Goal: Information Seeking & Learning: Find specific page/section

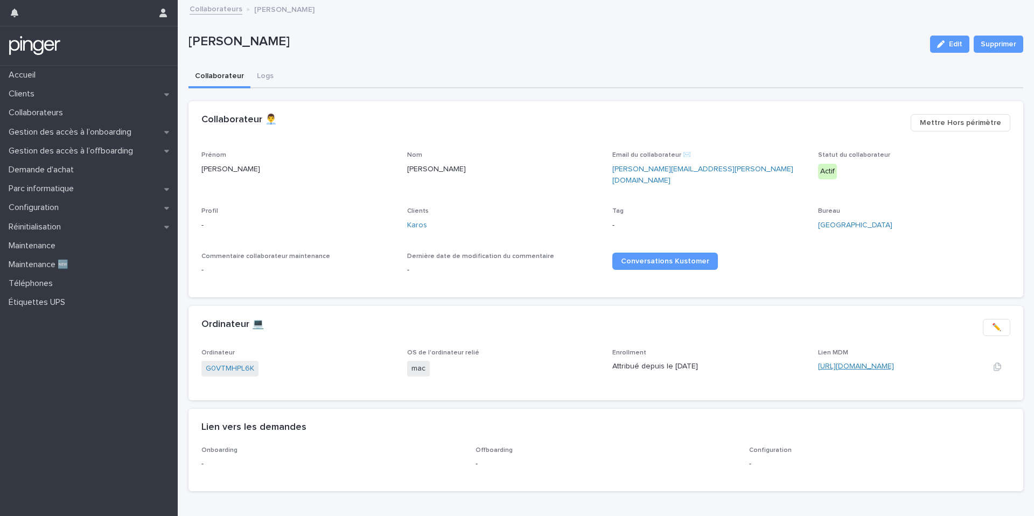
click at [836, 362] on link "https://karosmobility.jamfcloud.com/computers.html?id=71" at bounding box center [856, 366] width 76 height 8
click at [412, 220] on link "Karos" at bounding box center [417, 225] width 20 height 11
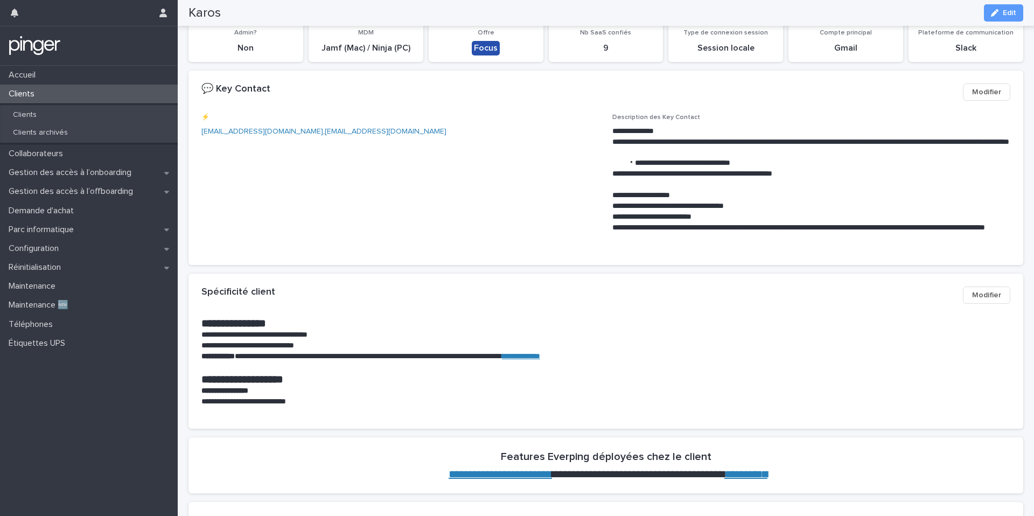
scroll to position [84, 0]
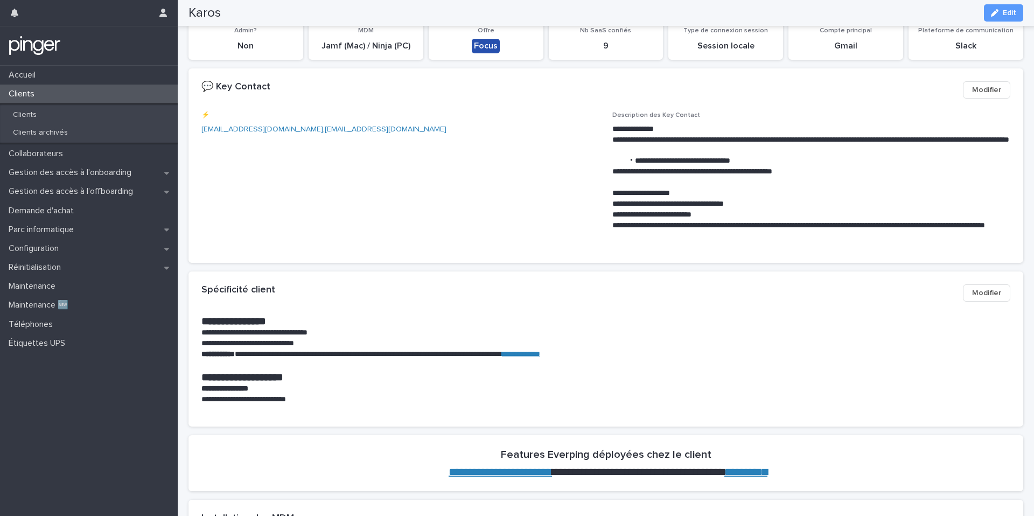
click at [540, 352] on link "**********" at bounding box center [521, 354] width 38 height 8
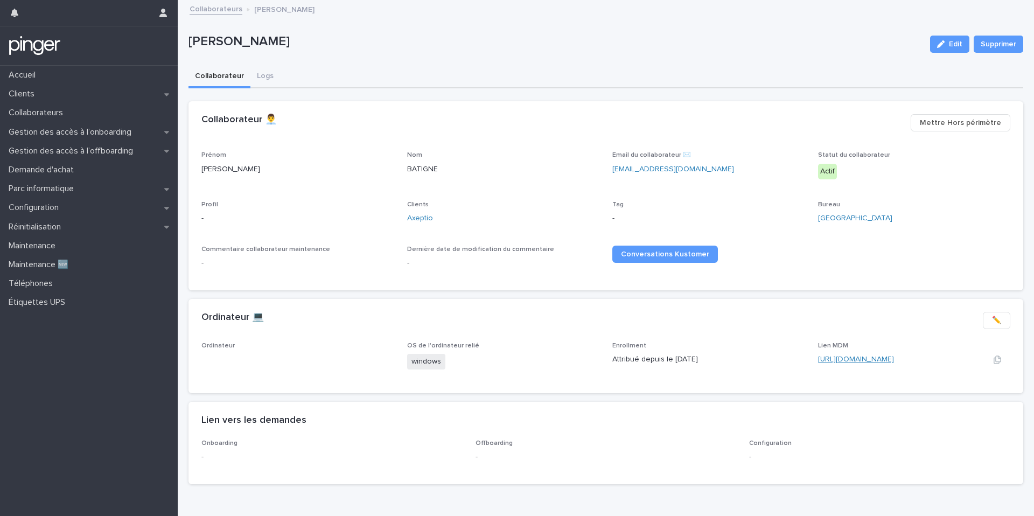
click at [867, 358] on link "https://eu.ninjarmm.com/#/deviceDashboard/2841/overview" at bounding box center [856, 359] width 76 height 8
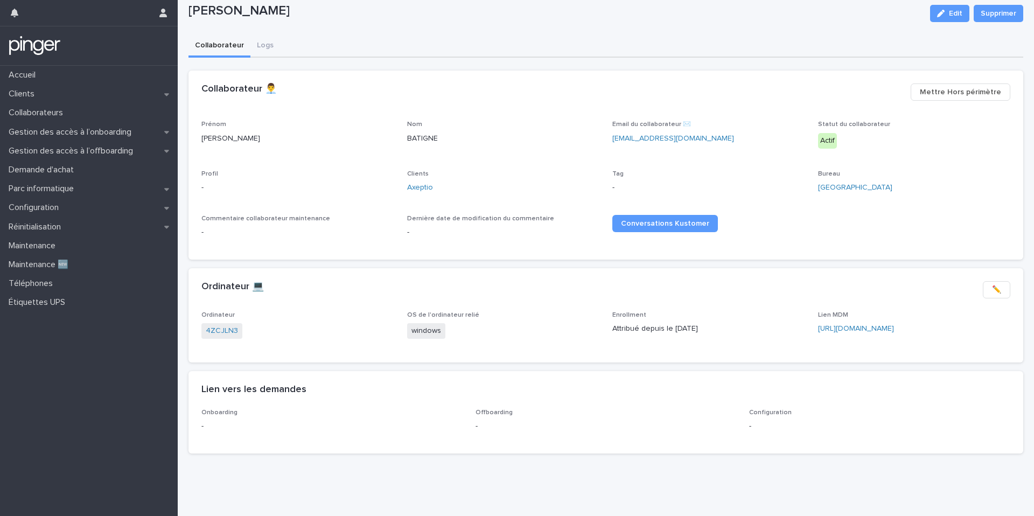
scroll to position [31, 0]
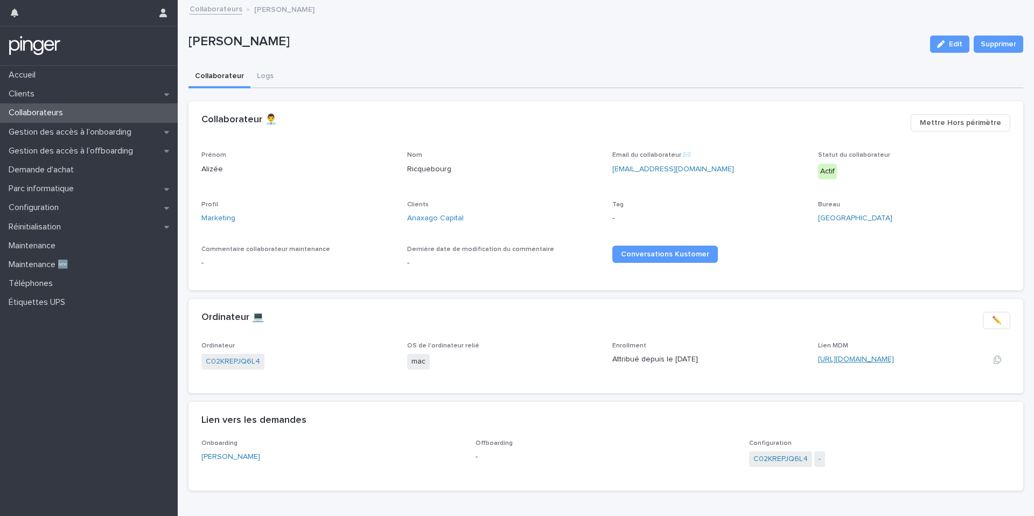
click at [855, 361] on link "https://anaxago.jamfcloud.com/computers.html?id=45" at bounding box center [856, 359] width 76 height 8
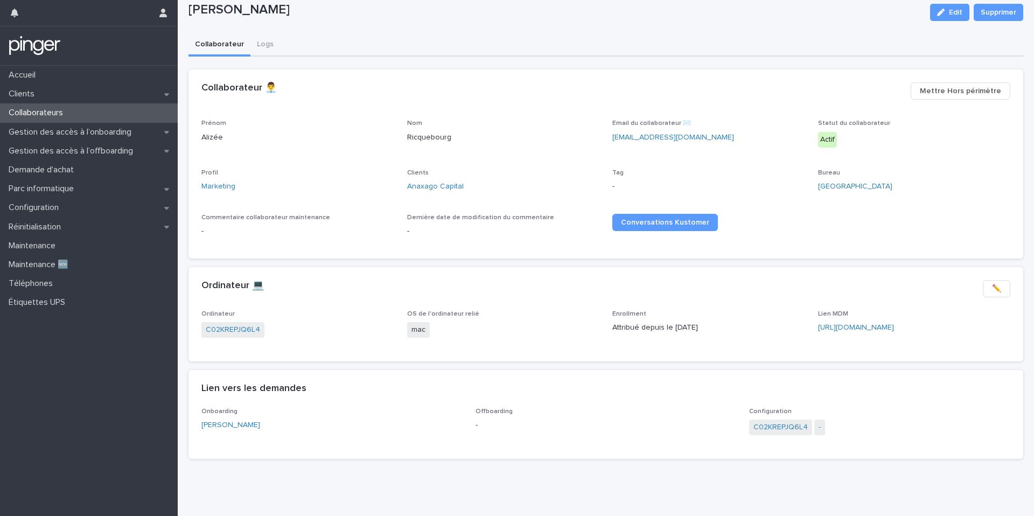
scroll to position [37, 0]
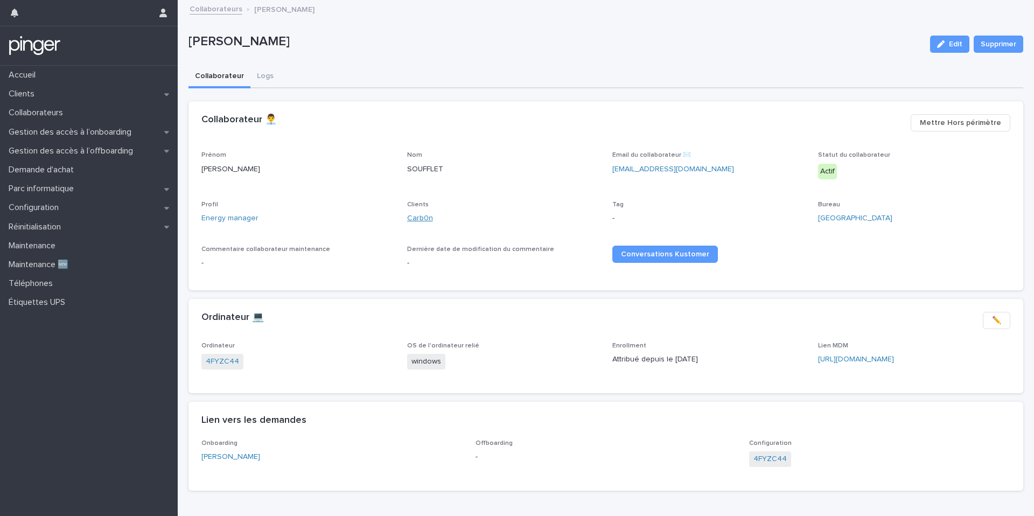
click at [421, 214] on link "Carb0n" at bounding box center [420, 218] width 26 height 11
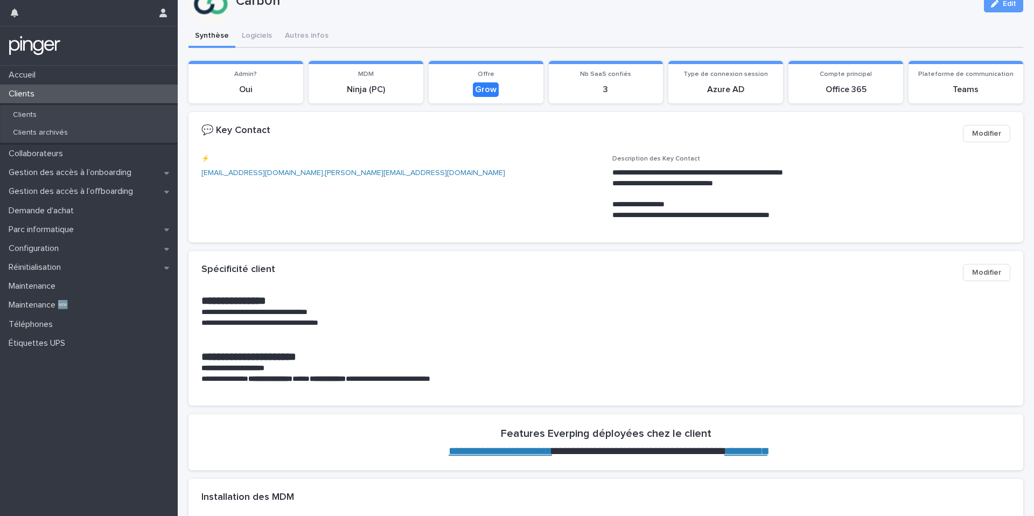
scroll to position [42, 0]
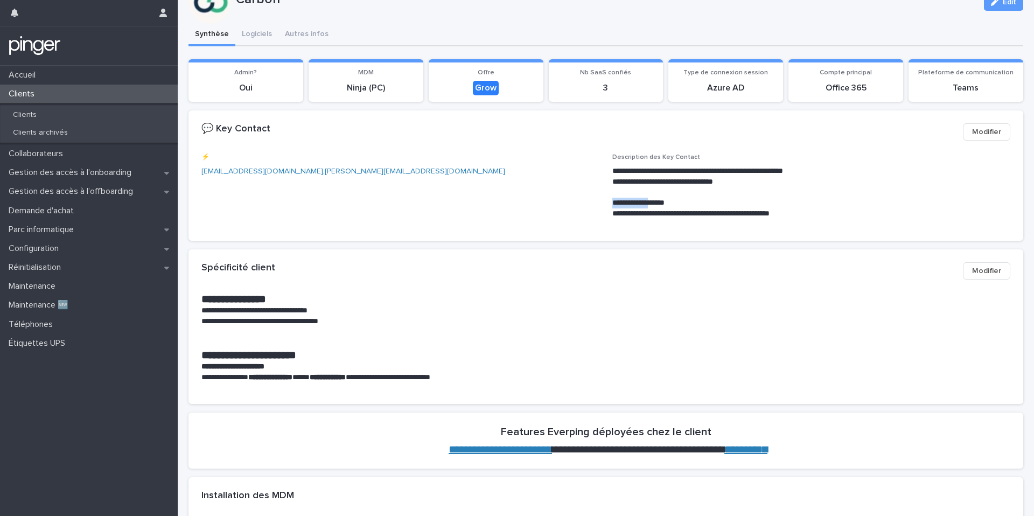
drag, startPoint x: 668, startPoint y: 204, endPoint x: 607, endPoint y: 202, distance: 60.9
click at [606, 202] on div "**********" at bounding box center [605, 190] width 809 height 74
copy p "**********"
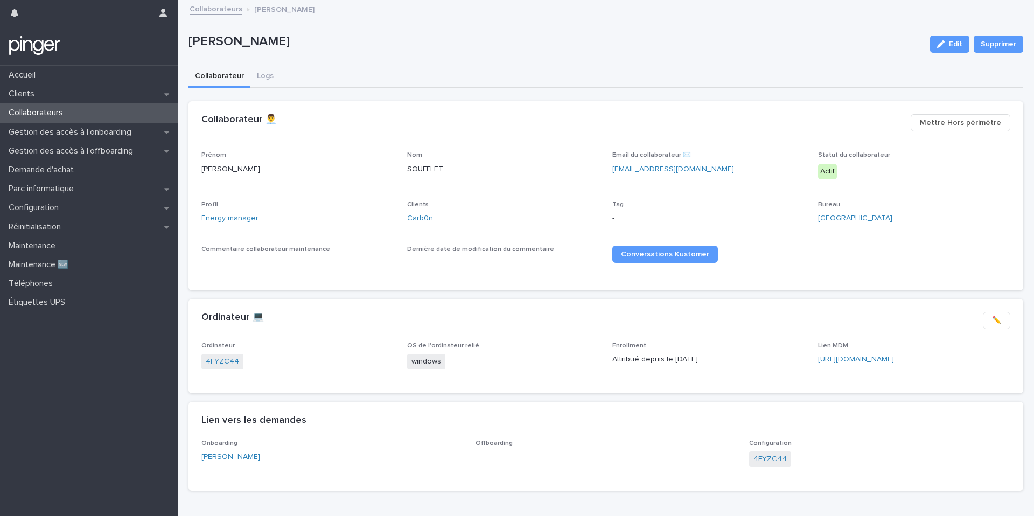
click at [427, 215] on link "Carb0n" at bounding box center [420, 218] width 26 height 11
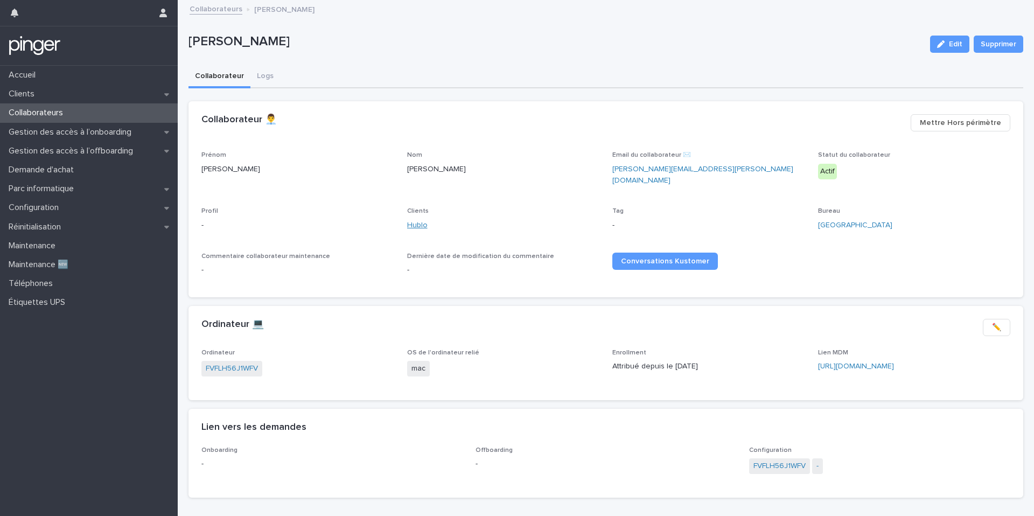
click at [418, 221] on link "Hublo" at bounding box center [417, 225] width 20 height 11
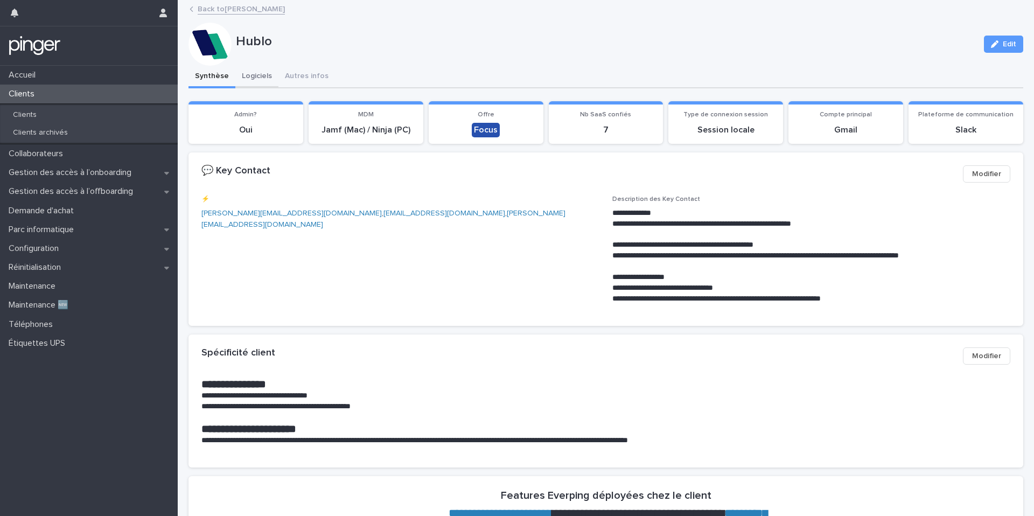
click at [250, 81] on button "Logiciels" at bounding box center [256, 77] width 43 height 23
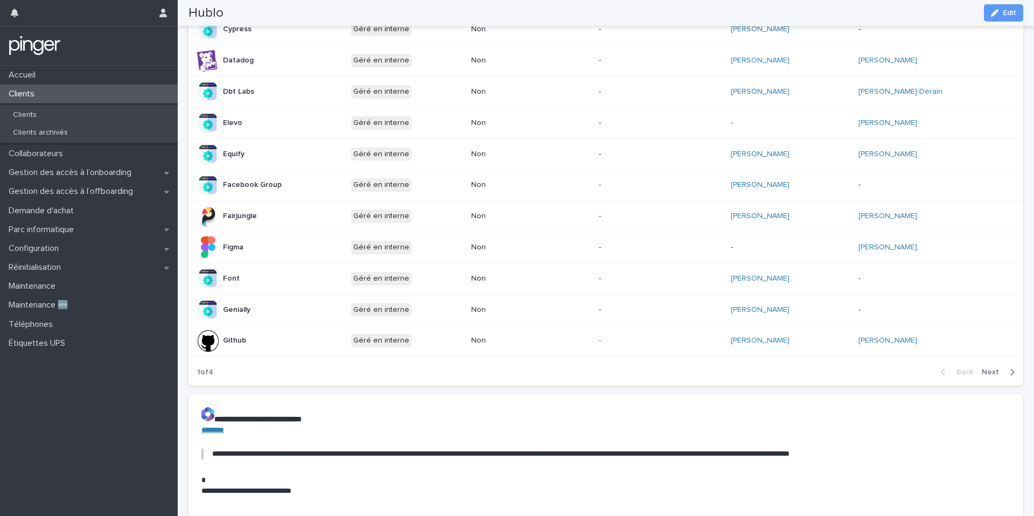
scroll to position [528, 0]
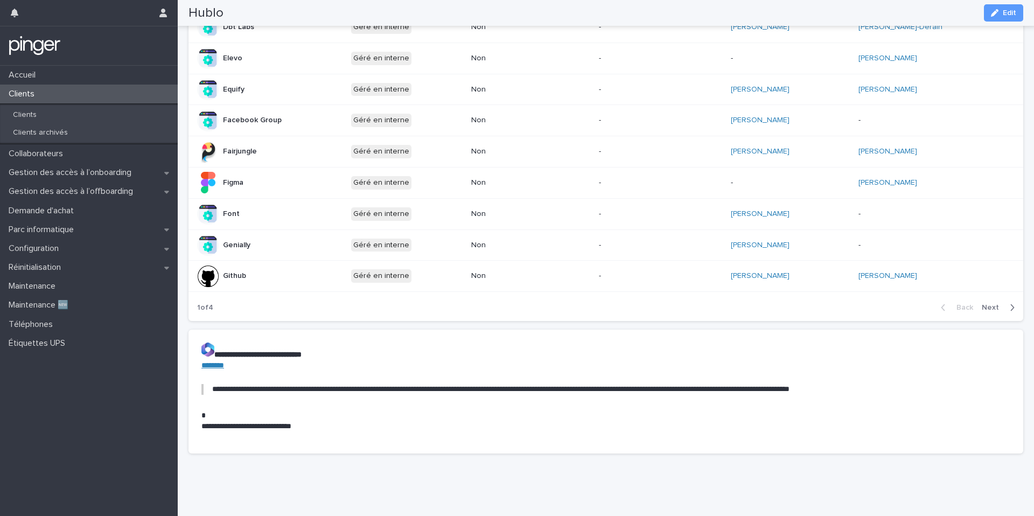
click at [985, 303] on button "Next" at bounding box center [1000, 308] width 46 height 10
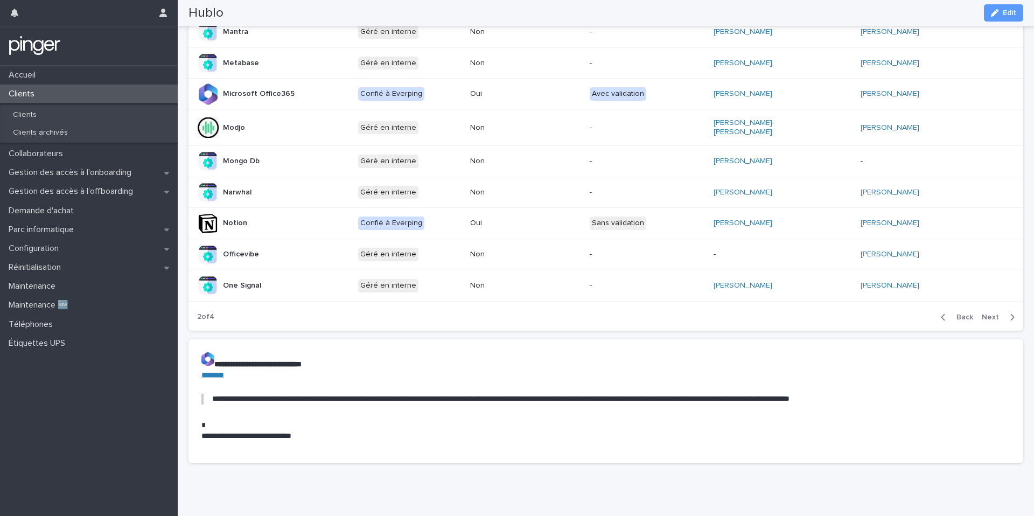
click at [992, 313] on span "Next" at bounding box center [993, 317] width 24 height 8
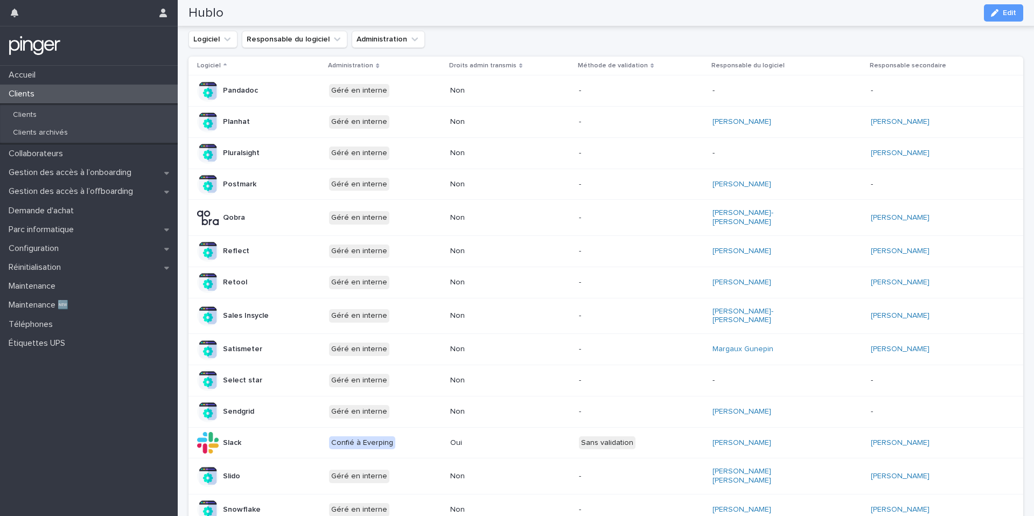
scroll to position [108, 0]
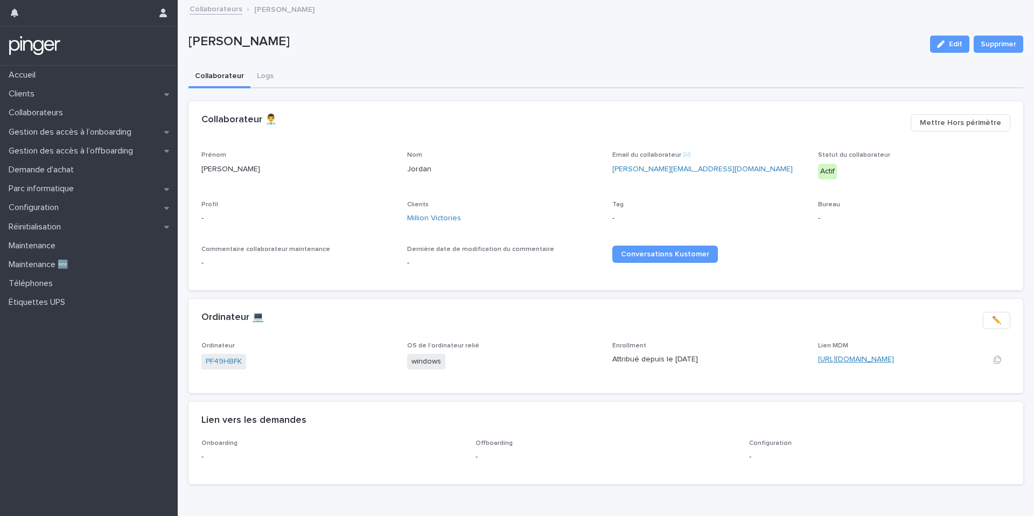
click at [835, 361] on link "https://eu.ninjarmm.com/#/deviceDashboard/6063/overview" at bounding box center [856, 359] width 76 height 8
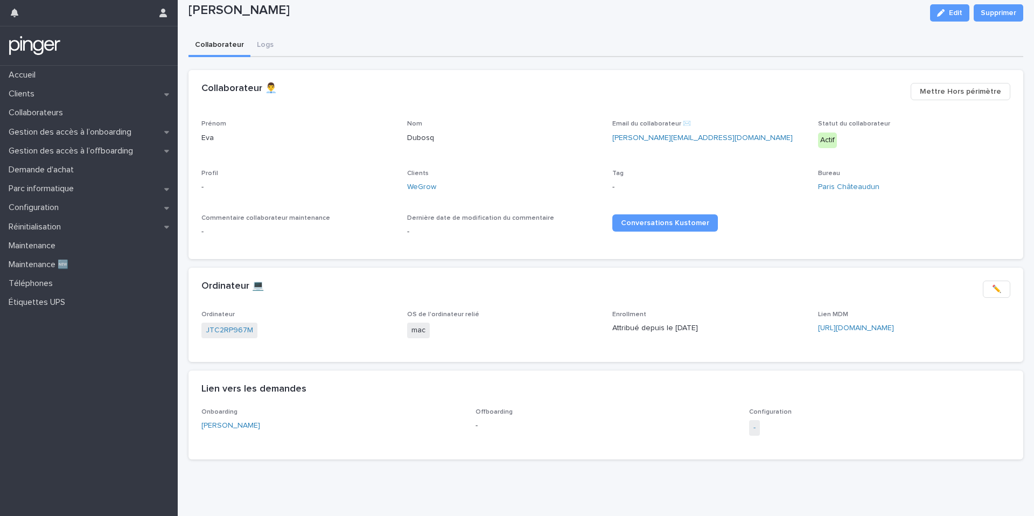
scroll to position [37, 0]
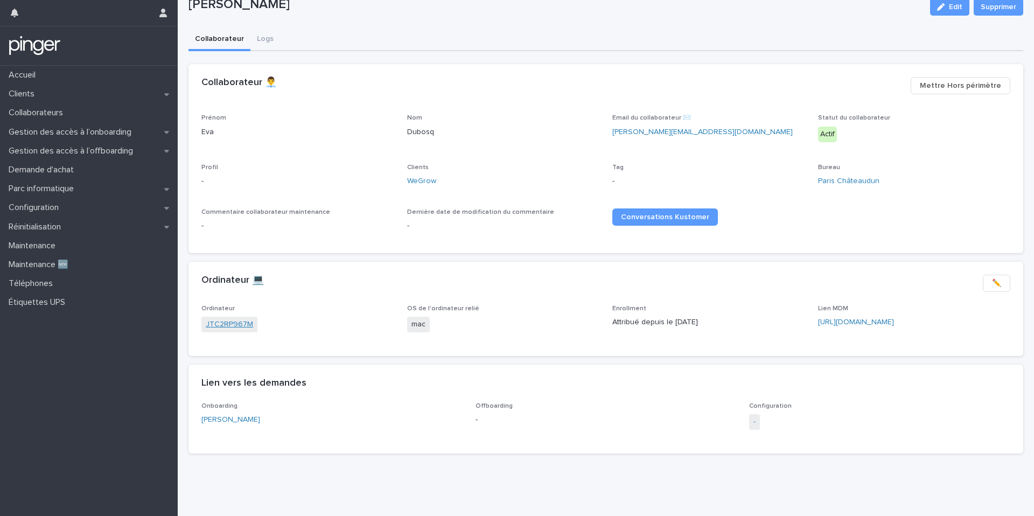
click at [247, 326] on link "JTC2RP967M" at bounding box center [229, 324] width 47 height 11
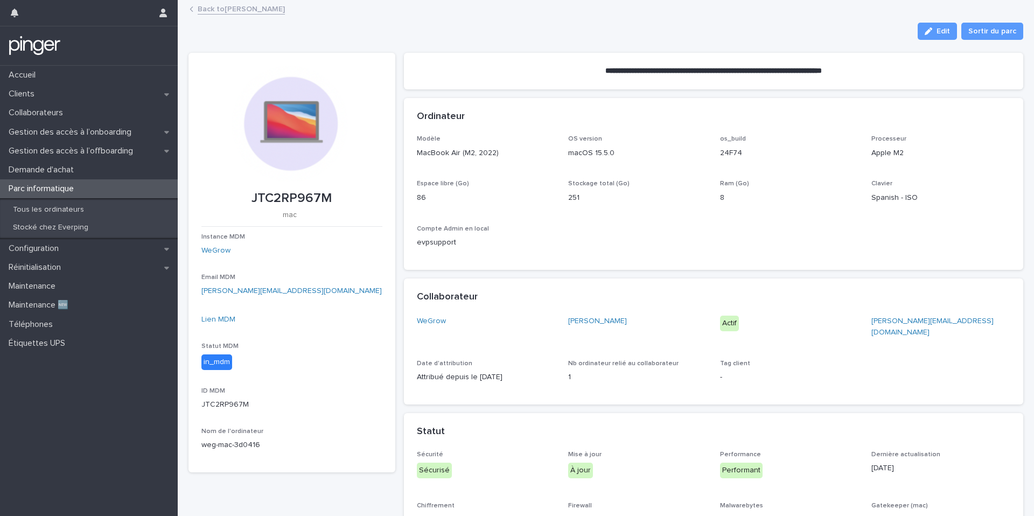
scroll to position [10, 0]
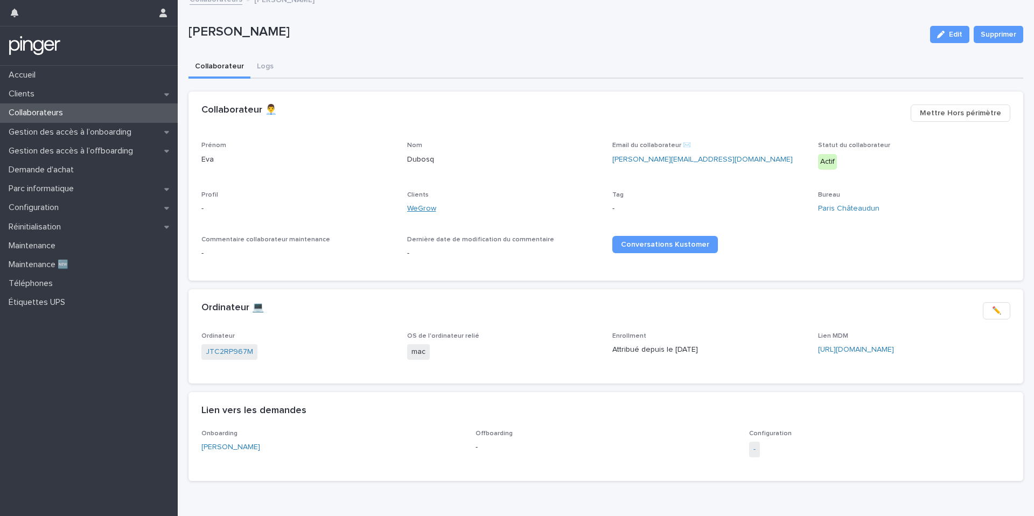
click at [419, 210] on link "WeGrow" at bounding box center [421, 208] width 29 height 11
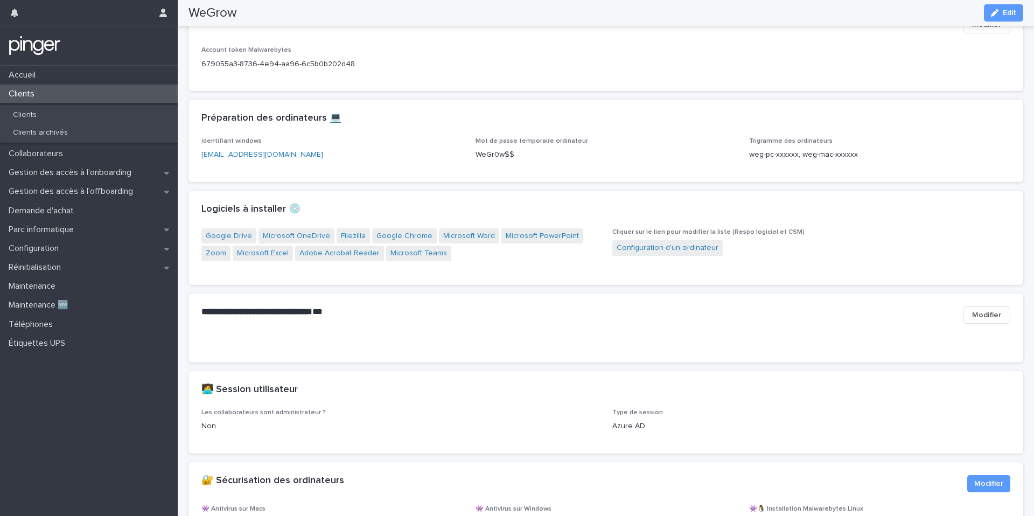
scroll to position [937, 0]
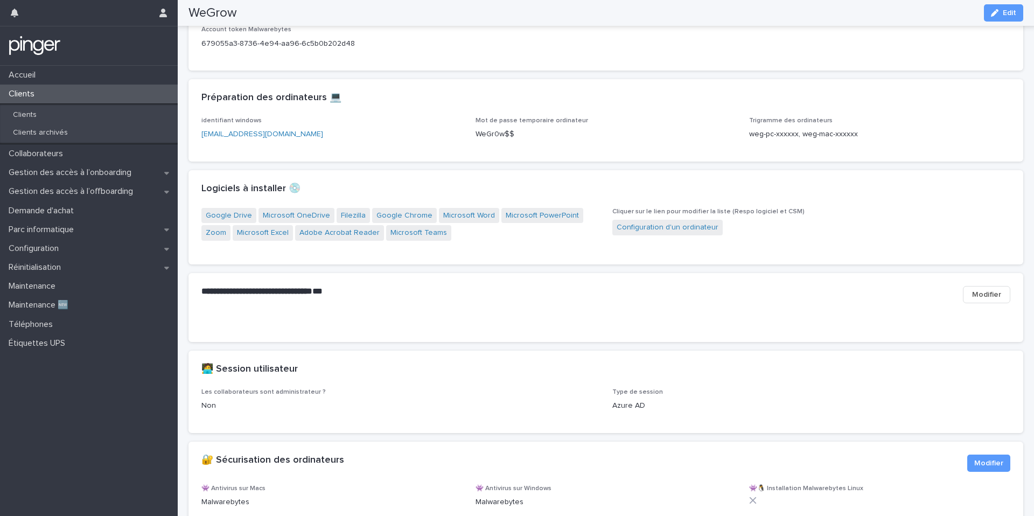
click at [467, 325] on div "•••" at bounding box center [605, 320] width 809 height 9
click at [380, 170] on div "Loading... Saving… Préparation des ordinateurs 💻 identifiant windows everping@e…" at bounding box center [605, 124] width 834 height 91
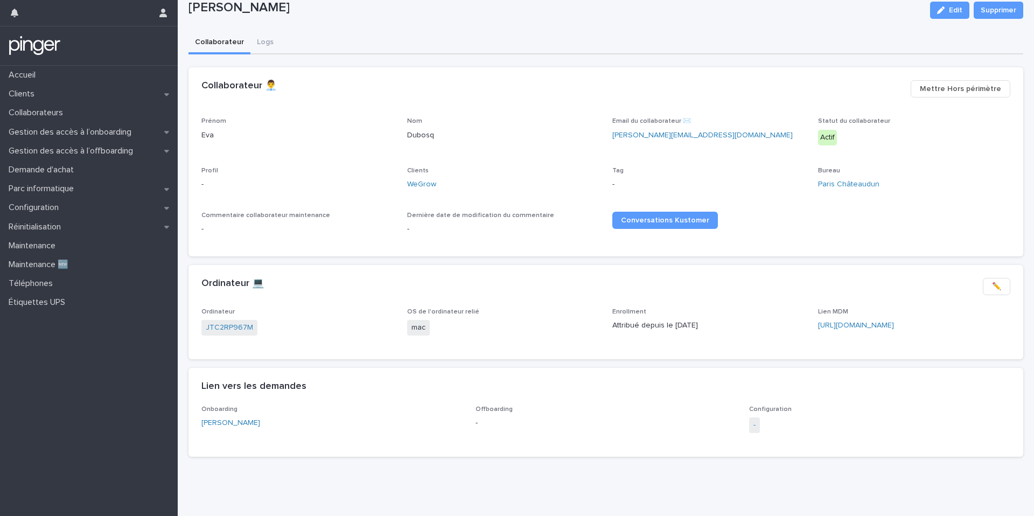
scroll to position [37, 0]
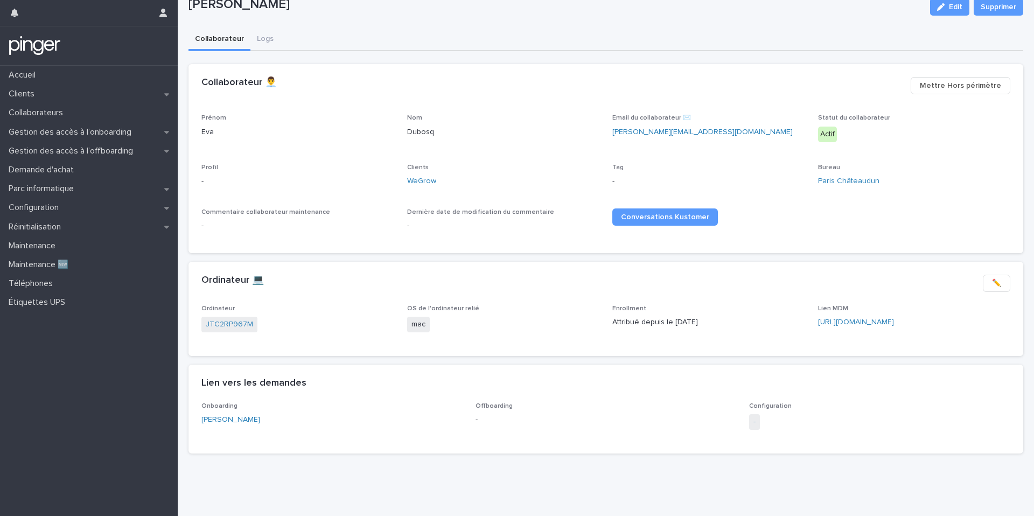
click at [839, 335] on div "Lien MDM https://wegrow.jamfcloud.com/computers.html?id=13" at bounding box center [914, 321] width 193 height 32
click at [850, 318] on link "https://wegrow.jamfcloud.com/computers.html?id=13" at bounding box center [856, 322] width 76 height 8
